Goal: Task Accomplishment & Management: Manage account settings

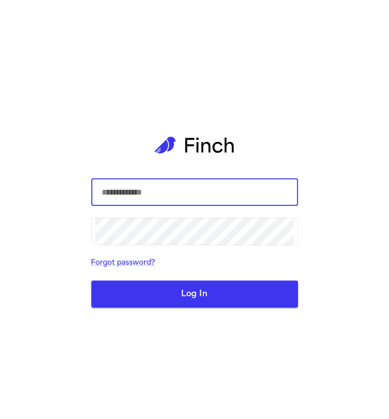
type input "*"
click at [154, 196] on input "text" at bounding box center [194, 192] width 199 height 28
type input "**********"
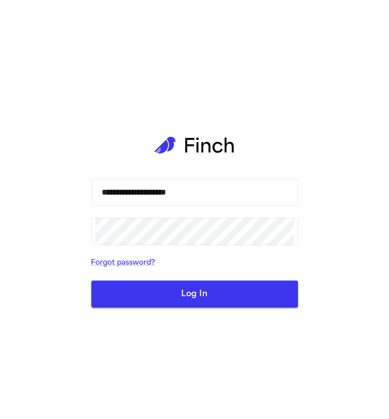
click at [153, 297] on button "Log In" at bounding box center [194, 294] width 207 height 27
